Goal: Task Accomplishment & Management: Use online tool/utility

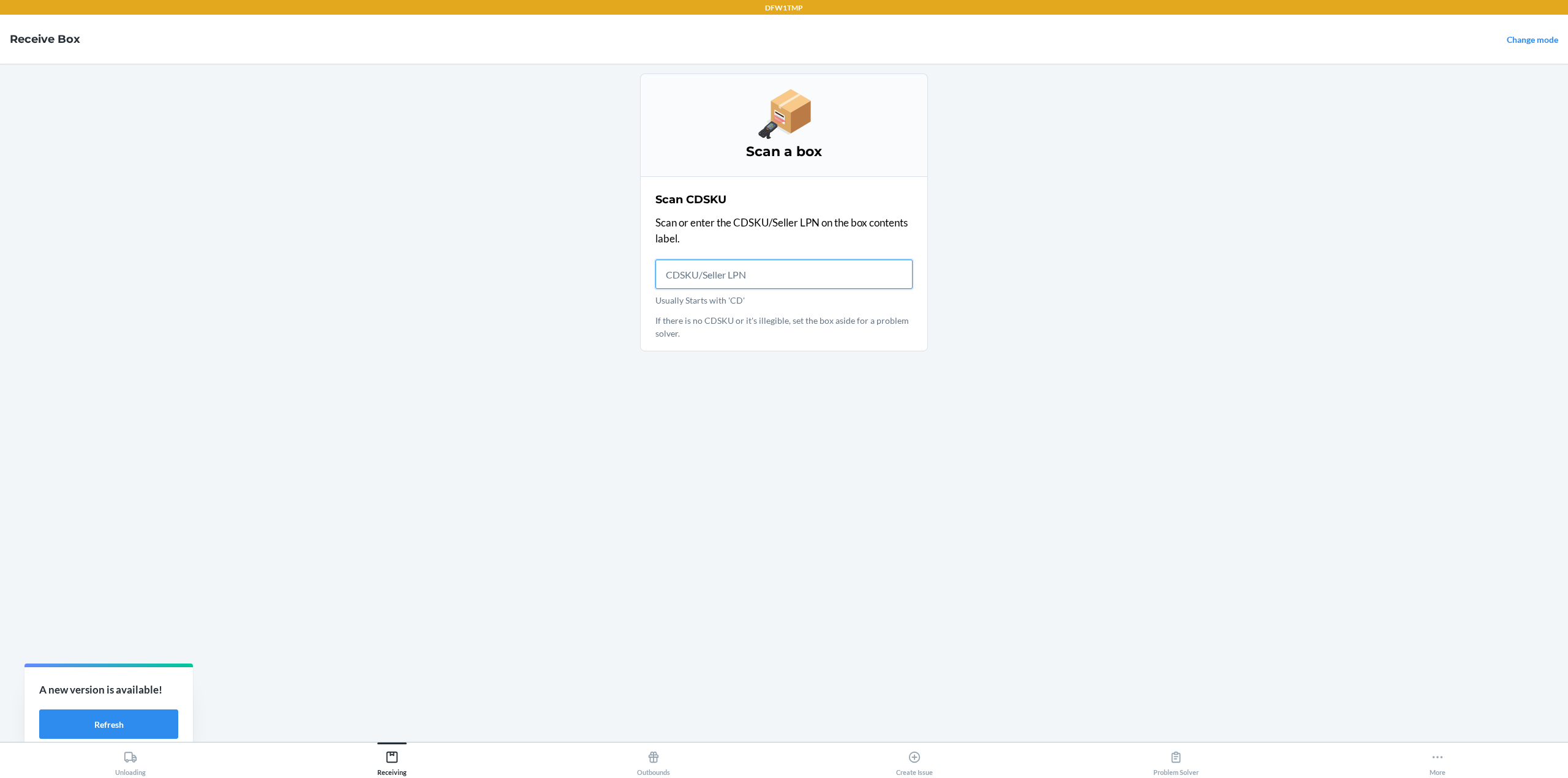
drag, startPoint x: 830, startPoint y: 279, endPoint x: 819, endPoint y: 276, distance: 11.4
click at [830, 278] on input "Usually Starts with 'CD'" at bounding box center [784, 274] width 257 height 30
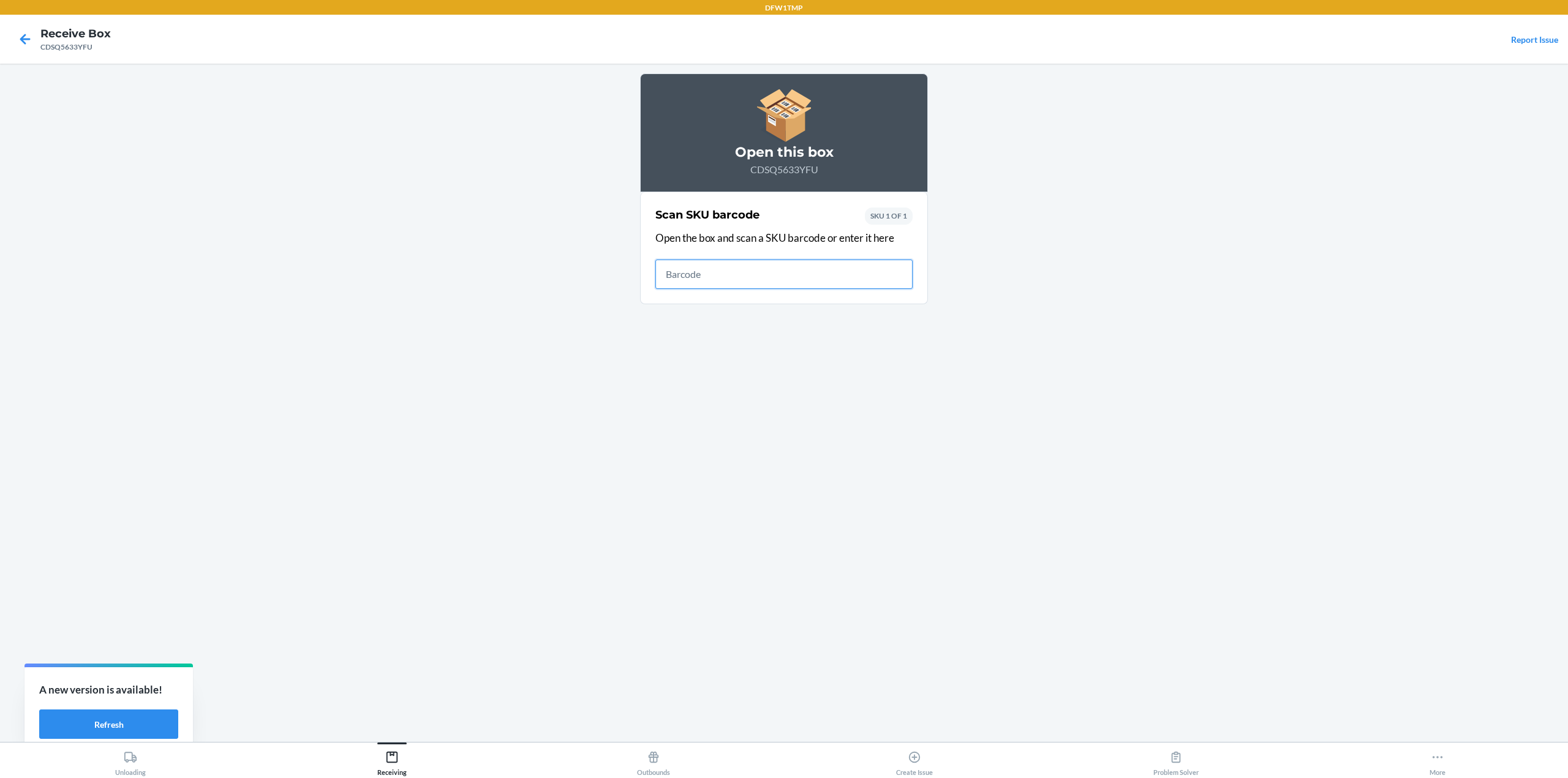
click at [816, 276] on input "text" at bounding box center [784, 274] width 257 height 30
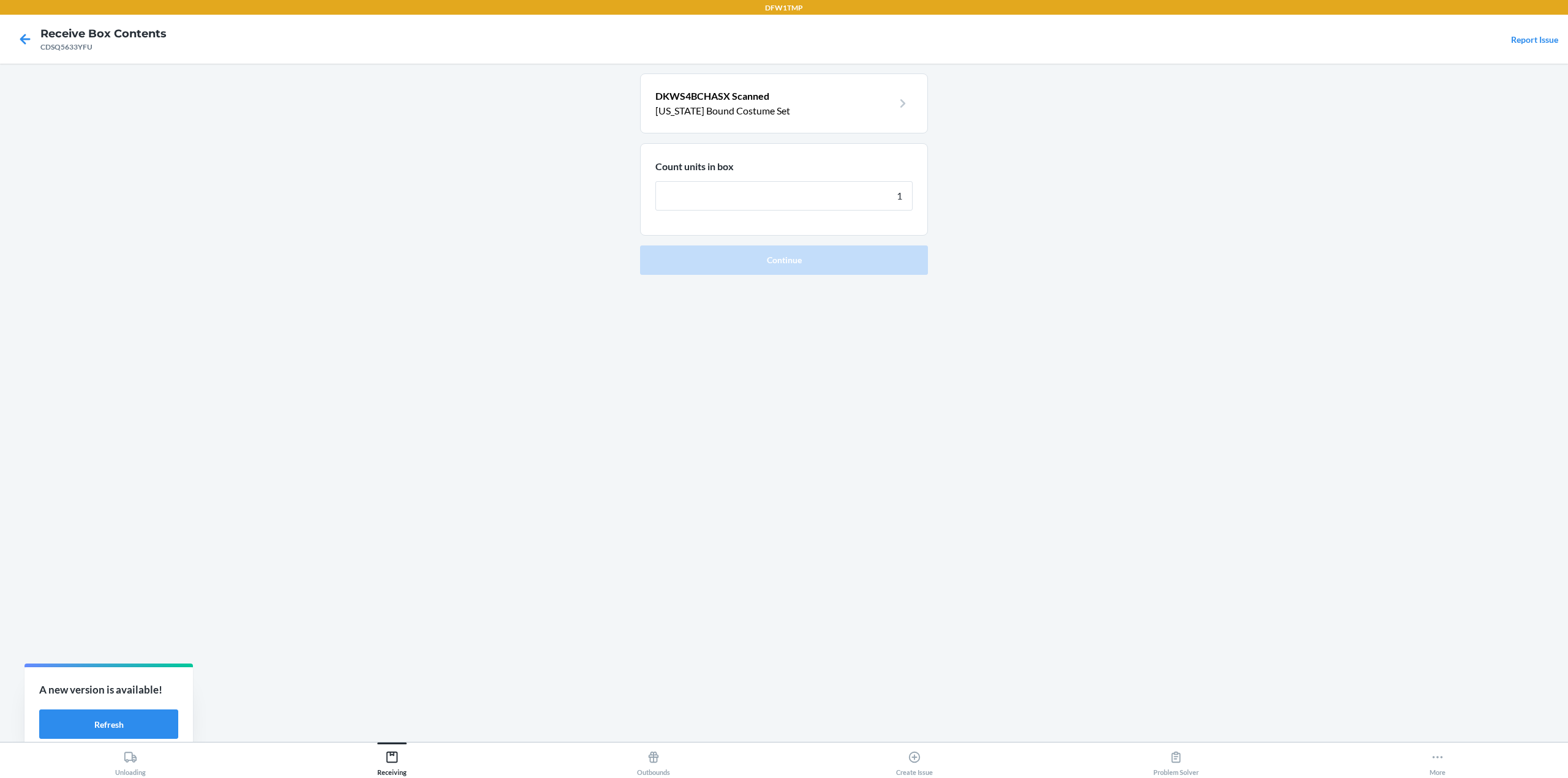
type input "18"
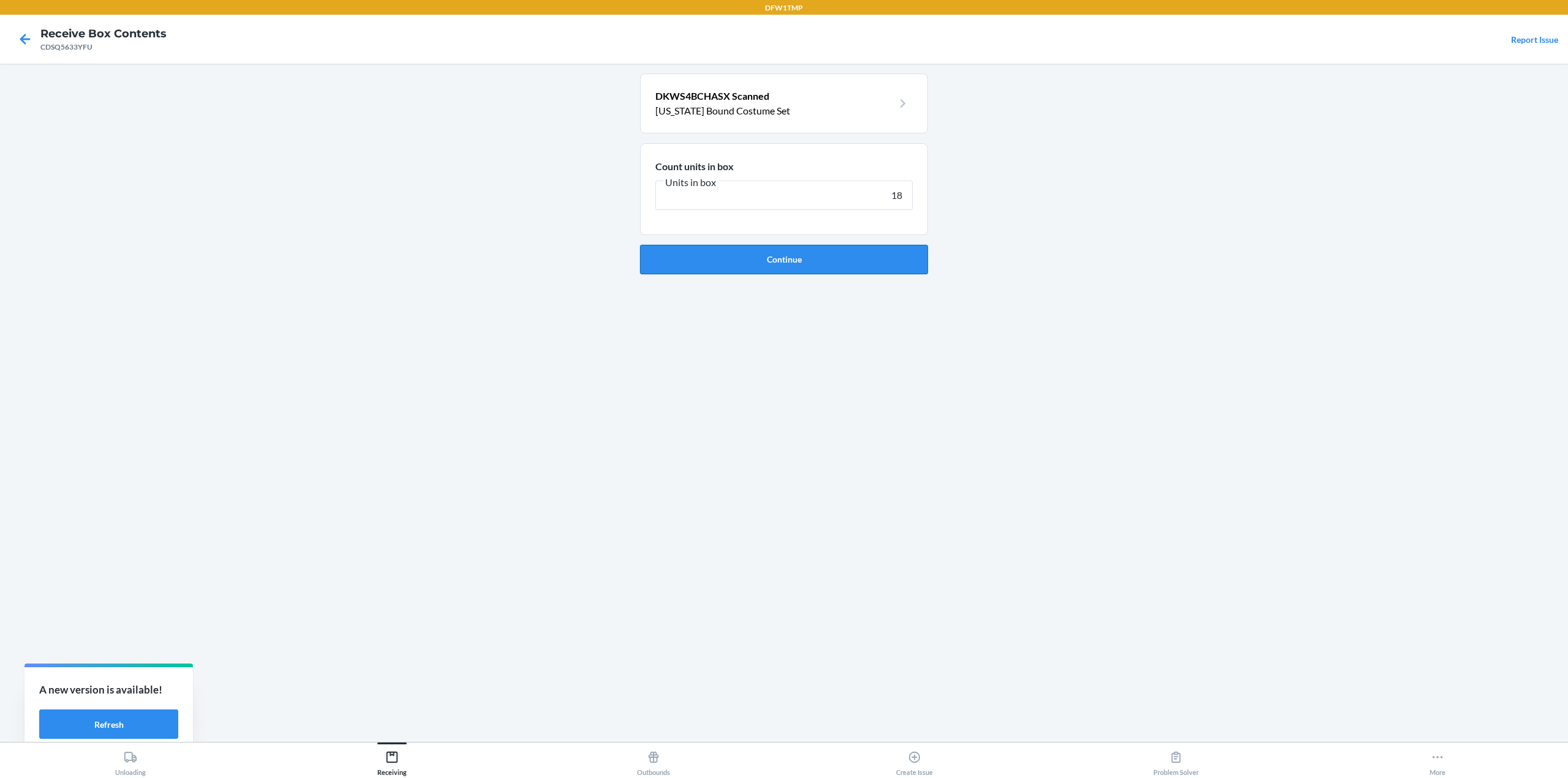
click button "Continue" at bounding box center [784, 259] width 288 height 30
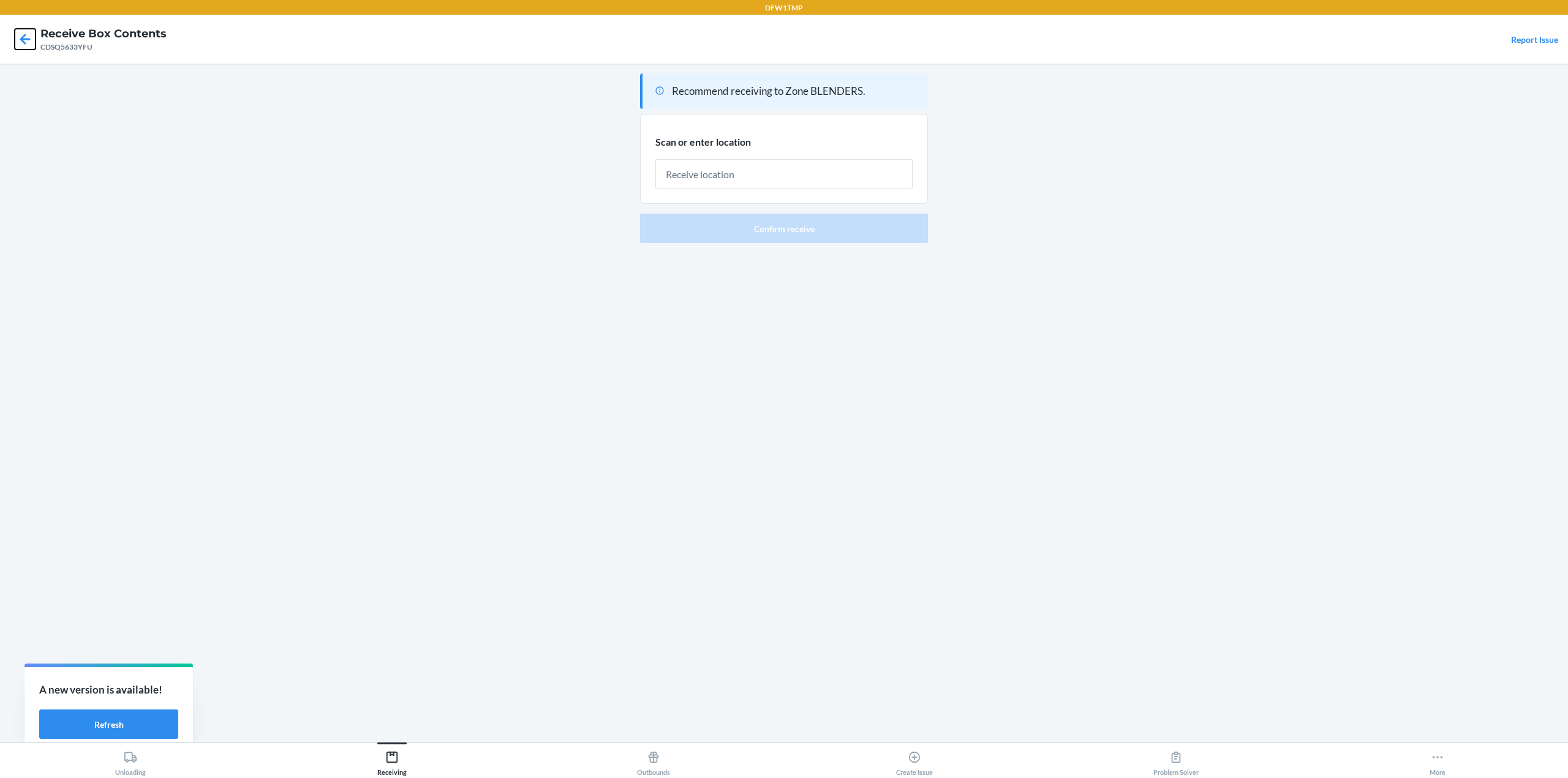
click at [23, 35] on icon at bounding box center [25, 39] width 21 height 21
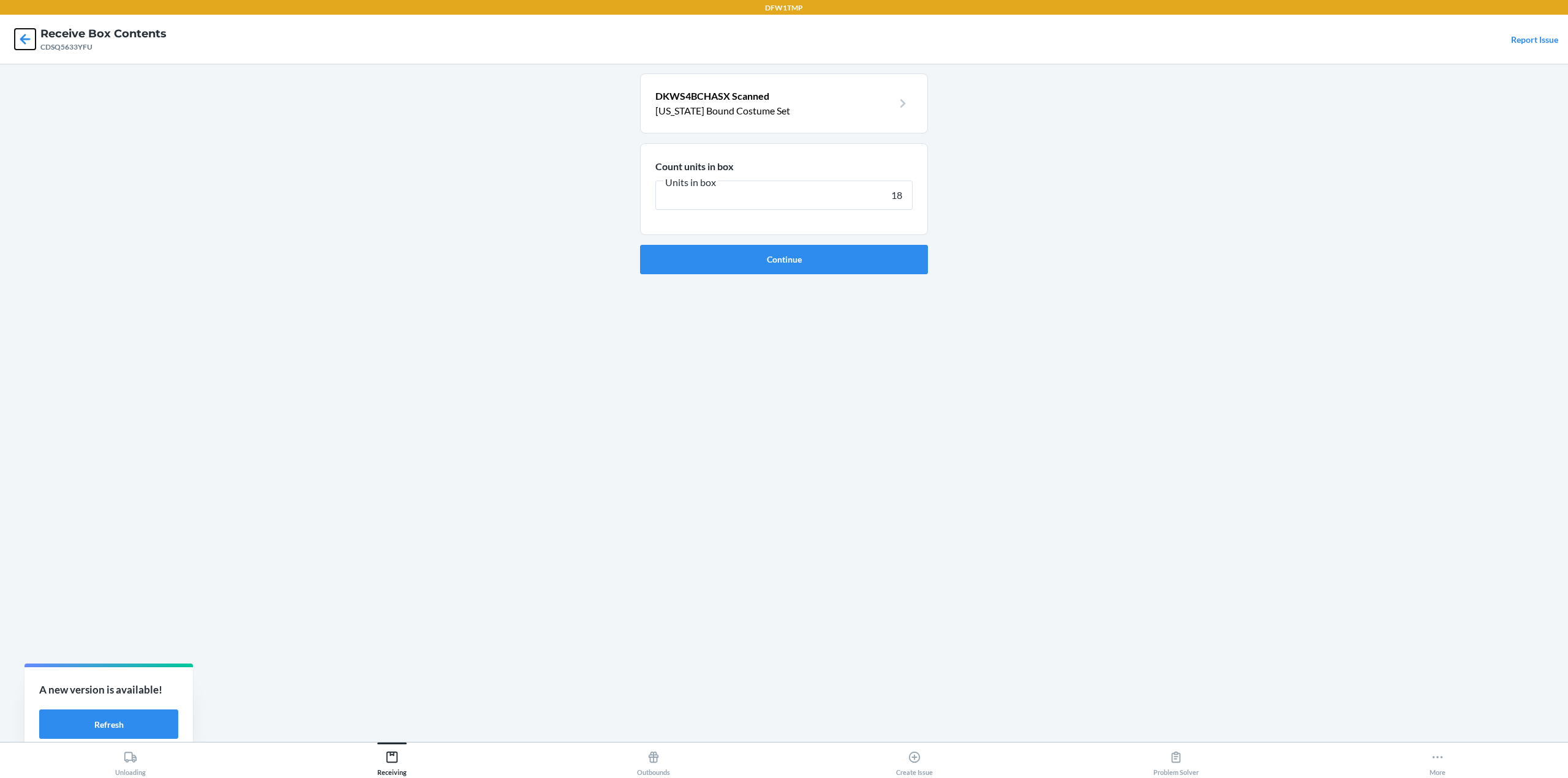
click at [23, 35] on icon at bounding box center [25, 39] width 21 height 21
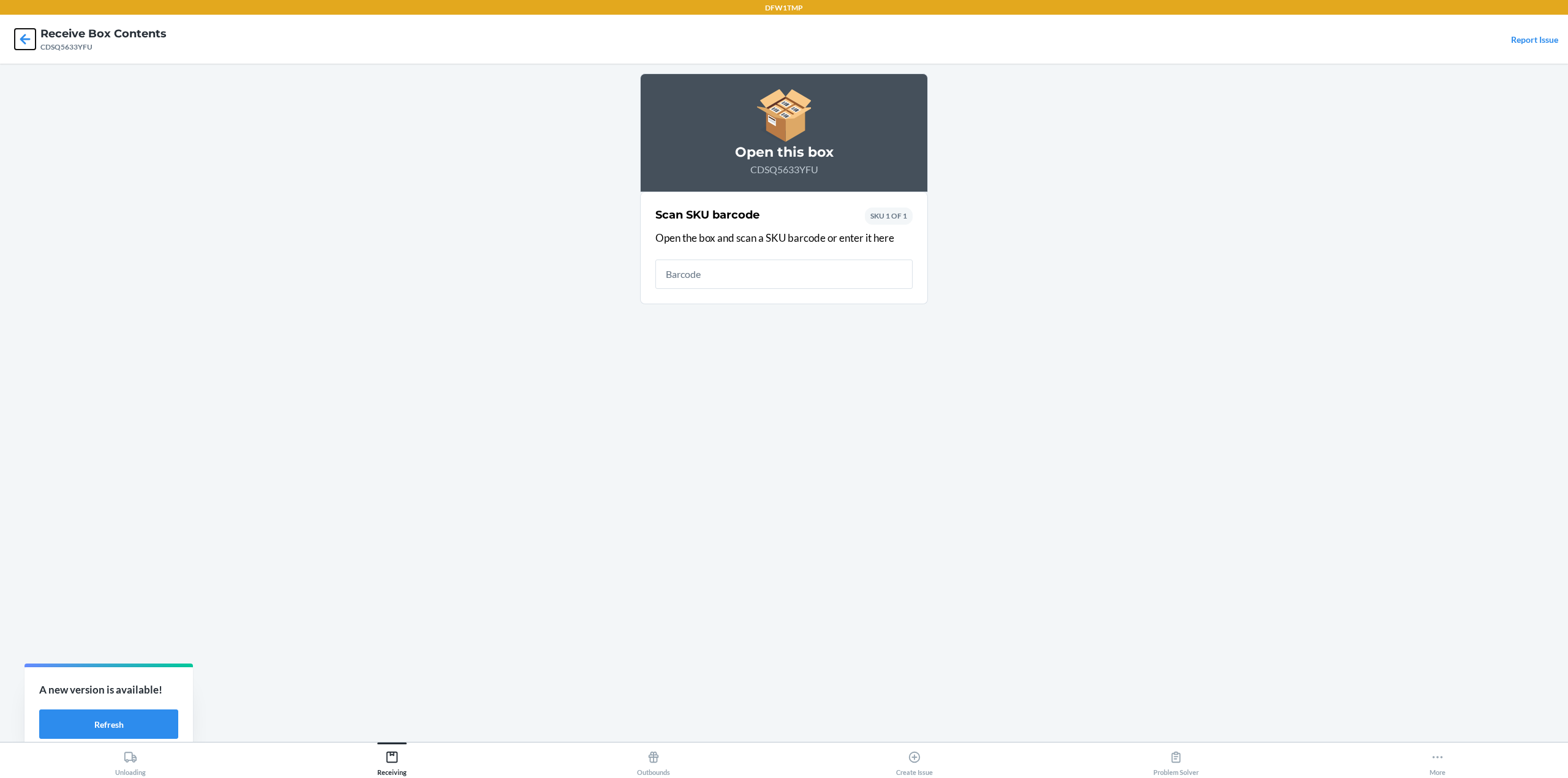
click at [23, 35] on icon at bounding box center [25, 39] width 21 height 21
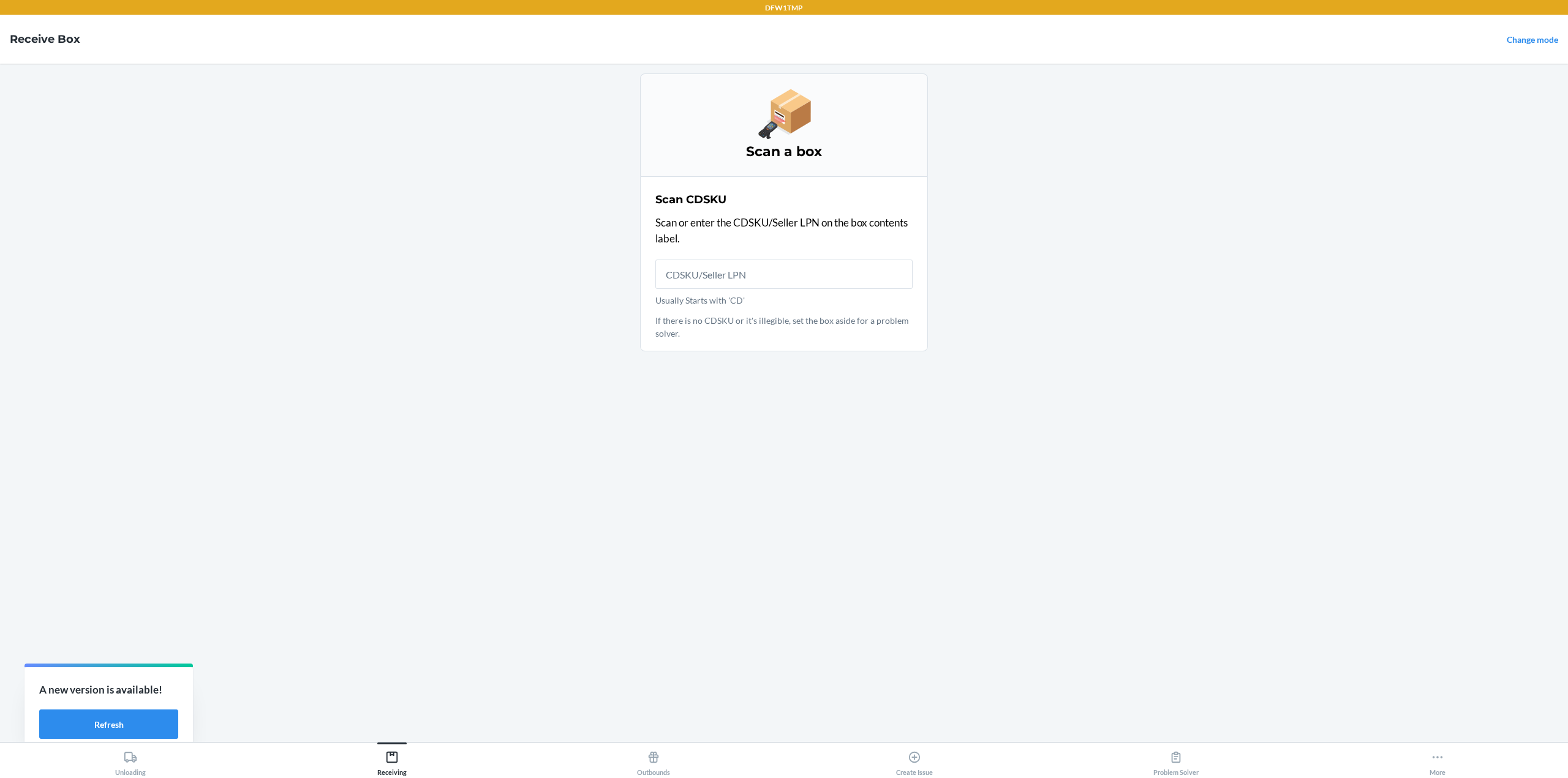
click at [769, 273] on input "Usually Starts with 'CD'" at bounding box center [784, 274] width 257 height 30
